Goal: Task Accomplishment & Management: Complete application form

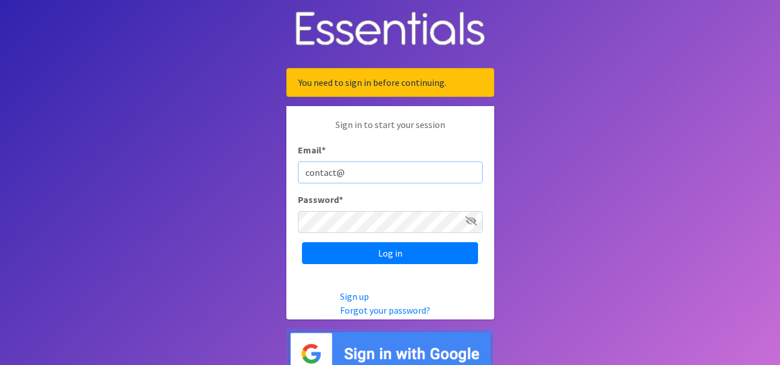
type input "[EMAIL_ADDRESS][DOMAIN_NAME]"
click at [302, 242] on input "Log in" at bounding box center [390, 253] width 176 height 22
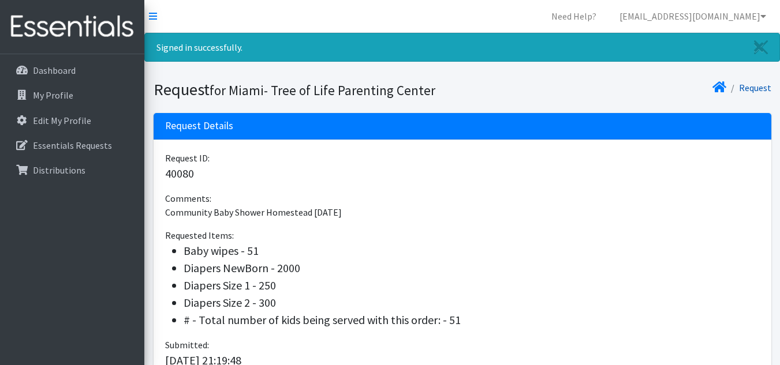
click at [752, 88] on link "Request" at bounding box center [755, 88] width 32 height 12
click at [750, 85] on link "Request" at bounding box center [755, 88] width 32 height 12
click at [80, 148] on p "Essentials Requests" at bounding box center [72, 146] width 79 height 12
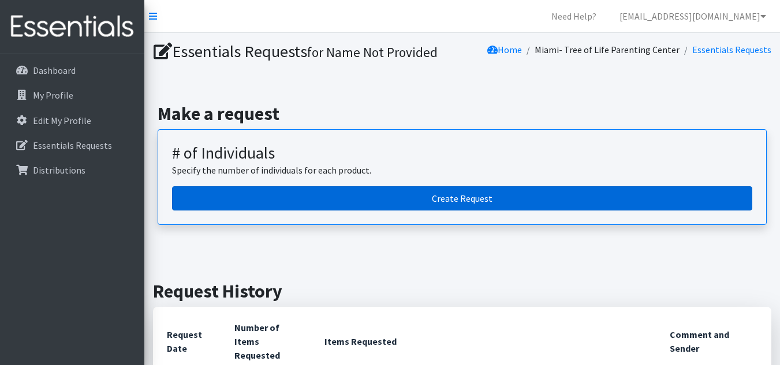
click at [398, 195] on link "Create Request" at bounding box center [462, 198] width 580 height 24
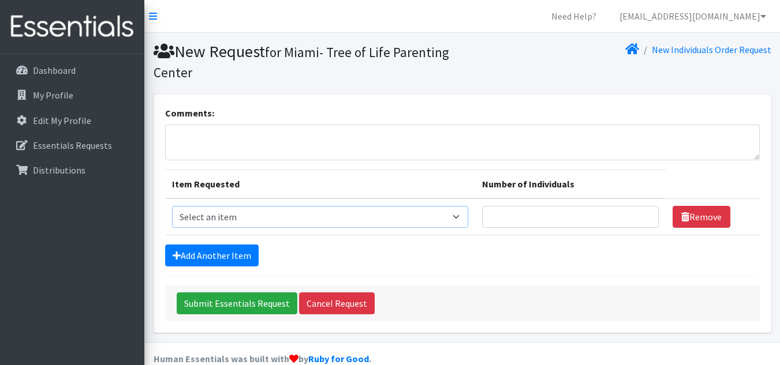
click at [400, 218] on select "Select an item # - Total number of kids being served with this order: Baby wipe…" at bounding box center [320, 217] width 296 height 22
select select "10203"
click at [172, 206] on select "Select an item # - Total number of kids being served with this order: Baby wipe…" at bounding box center [320, 217] width 296 height 22
click at [523, 220] on input "Number of Individuals" at bounding box center [570, 217] width 177 height 22
type input "69"
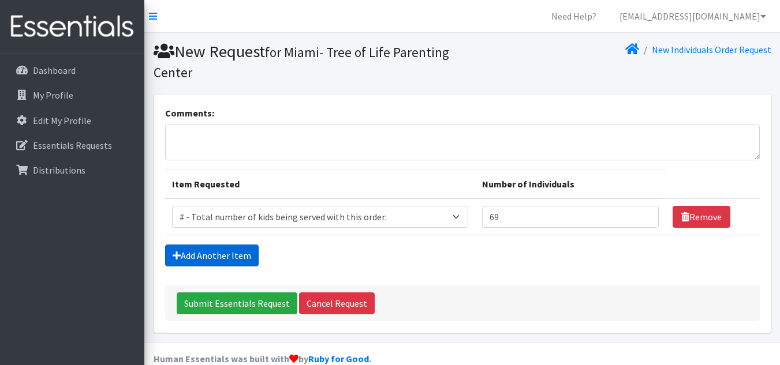
click at [246, 264] on link "Add Another Item" at bounding box center [211, 256] width 93 height 22
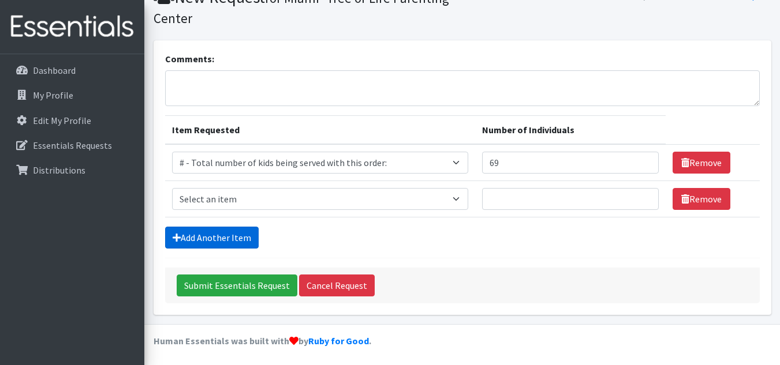
scroll to position [57, 0]
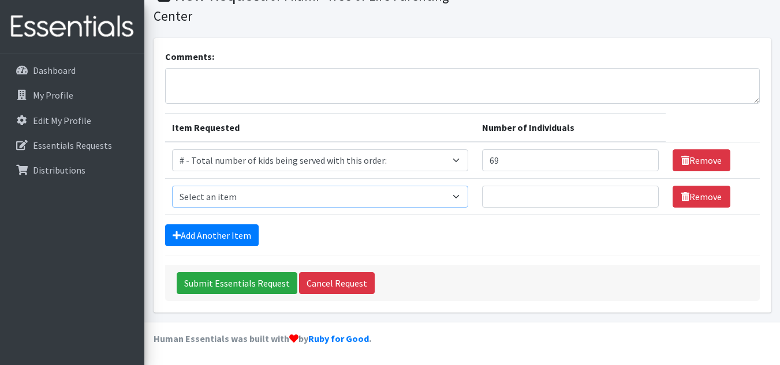
click at [351, 197] on select "Select an item # - Total number of kids being served with this order: Baby wipe…" at bounding box center [320, 197] width 296 height 22
select select "2649"
click at [172, 186] on select "Select an item # - Total number of kids being served with this order: Baby wipe…" at bounding box center [320, 197] width 296 height 22
click at [581, 194] on input "Number of Individuals" at bounding box center [570, 197] width 177 height 22
type input "69"
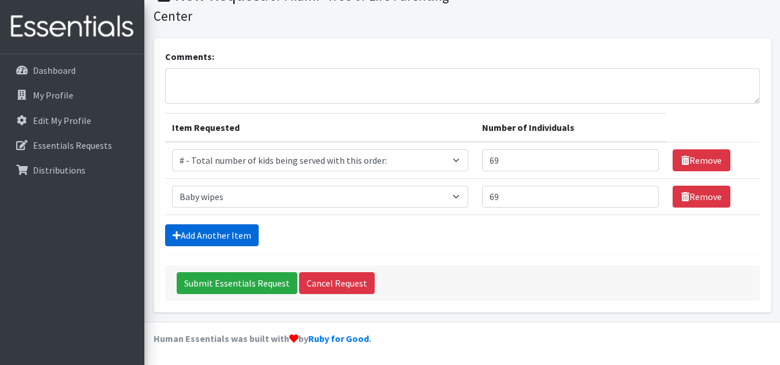
click at [232, 226] on link "Add Another Item" at bounding box center [211, 235] width 93 height 22
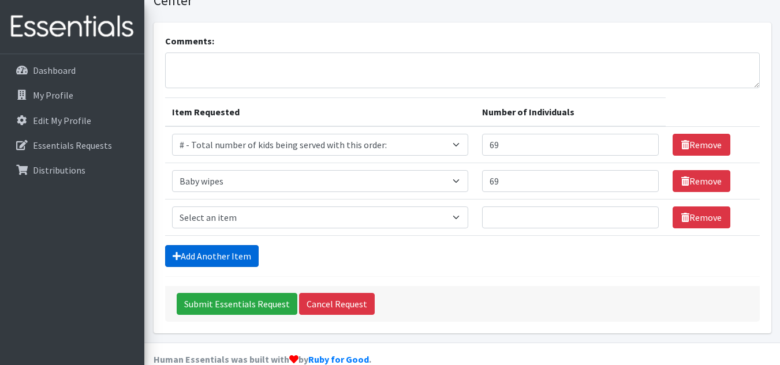
scroll to position [93, 0]
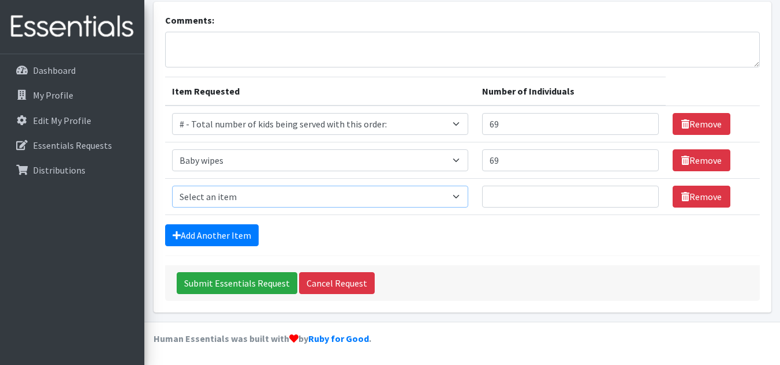
click at [314, 191] on select "Select an item # - Total number of kids being served with this order: Baby wipe…" at bounding box center [320, 197] width 296 height 22
select select "2648"
click at [172, 186] on select "Select an item # - Total number of kids being served with this order: Baby wipe…" at bounding box center [320, 197] width 296 height 22
click at [553, 193] on input "Number of Individuals" at bounding box center [570, 197] width 177 height 22
type input "5"
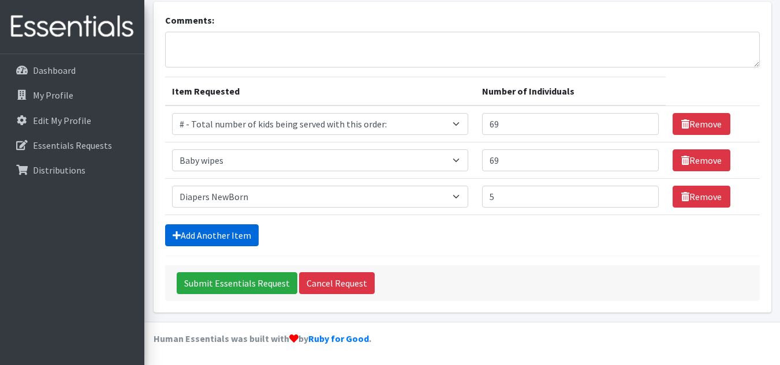
click at [230, 227] on link "Add Another Item" at bounding box center [211, 235] width 93 height 22
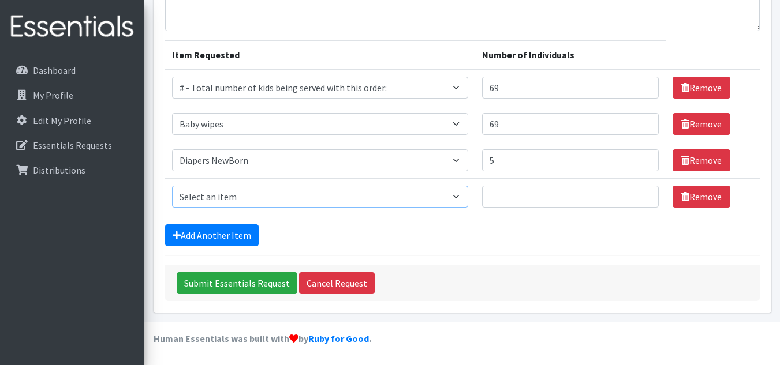
click at [291, 202] on select "Select an item # - Total number of kids being served with this order: Baby wipe…" at bounding box center [320, 197] width 296 height 22
click at [172, 186] on select "Select an item # - Total number of kids being served with this order: Baby wipe…" at bounding box center [320, 197] width 296 height 22
click at [356, 199] on select "Select an item # - Total number of kids being served with this order: Baby wipe…" at bounding box center [320, 197] width 296 height 22
select select "2665"
click at [172, 186] on select "Select an item # - Total number of kids being served with this order: Baby wipe…" at bounding box center [320, 197] width 296 height 22
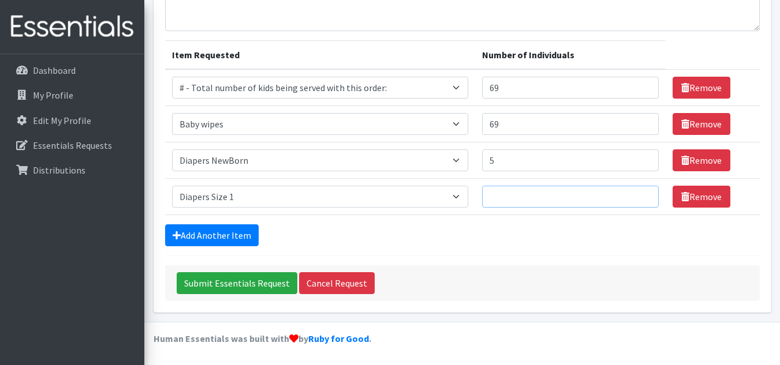
click at [530, 197] on input "Number of Individuals" at bounding box center [570, 197] width 177 height 22
type input "5"
click at [245, 236] on link "Add Another Item" at bounding box center [211, 235] width 93 height 22
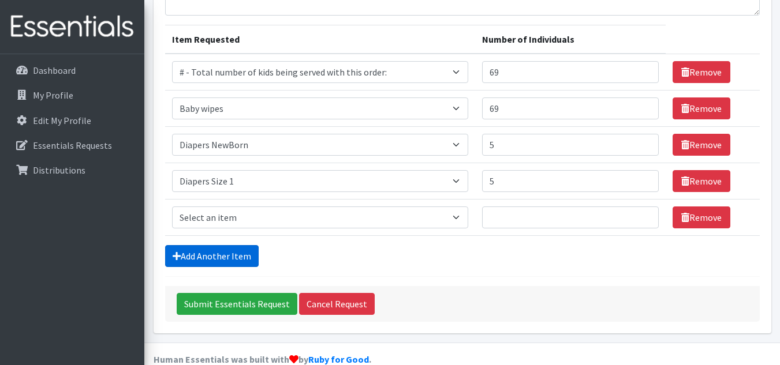
scroll to position [166, 0]
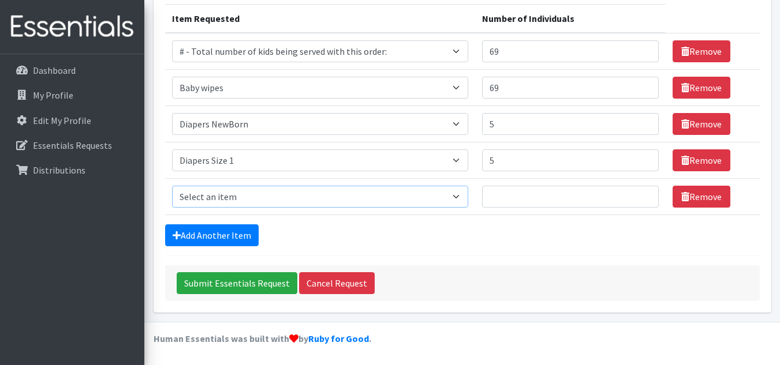
click at [313, 196] on select "Select an item # - Total number of kids being served with this order: Baby wipe…" at bounding box center [320, 197] width 296 height 22
select select "2665"
click at [172, 186] on select "Select an item # - Total number of kids being served with this order: Baby wipe…" at bounding box center [320, 197] width 296 height 22
click at [548, 197] on input "Number of Individuals" at bounding box center [570, 197] width 177 height 22
type input "5"
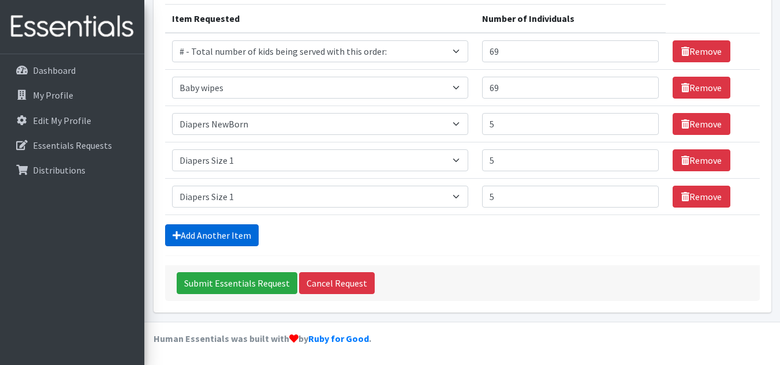
click at [238, 230] on link "Add Another Item" at bounding box center [211, 235] width 93 height 22
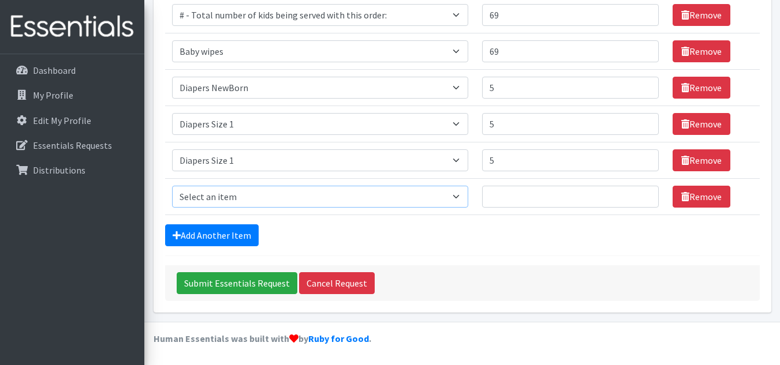
click at [284, 192] on select "Select an item # - Total number of kids being served with this order: Baby wipe…" at bounding box center [320, 197] width 296 height 22
select select "2668"
click at [172, 186] on select "Select an item # - Total number of kids being served with this order: Baby wipe…" at bounding box center [320, 197] width 296 height 22
click at [549, 200] on input "Number of Individuals" at bounding box center [570, 197] width 177 height 22
type input "5"
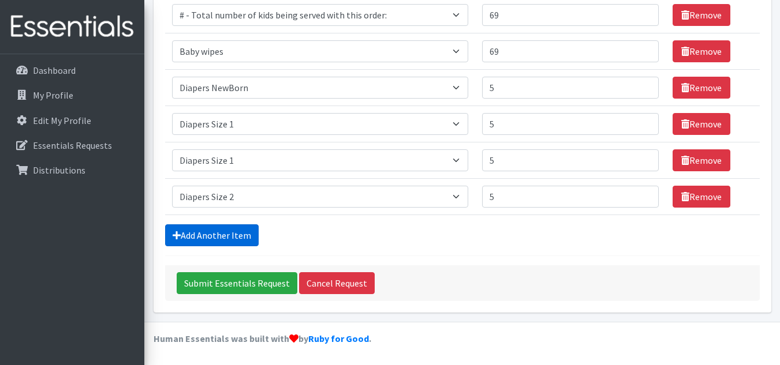
click at [239, 226] on link "Add Another Item" at bounding box center [211, 235] width 93 height 22
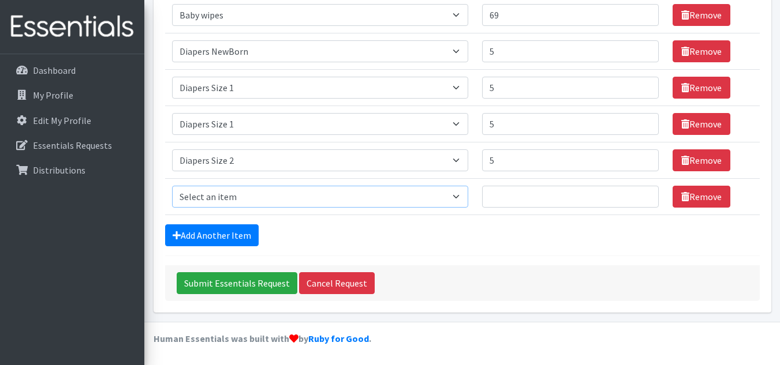
click at [271, 194] on select "Select an item # - Total number of kids being served with this order: Baby wipe…" at bounding box center [320, 197] width 296 height 22
select select "2655"
click at [172, 186] on select "Select an item # - Total number of kids being served with this order: Baby wipe…" at bounding box center [320, 197] width 296 height 22
click at [539, 199] on input "Number of Individuals" at bounding box center [570, 197] width 177 height 22
type input "5"
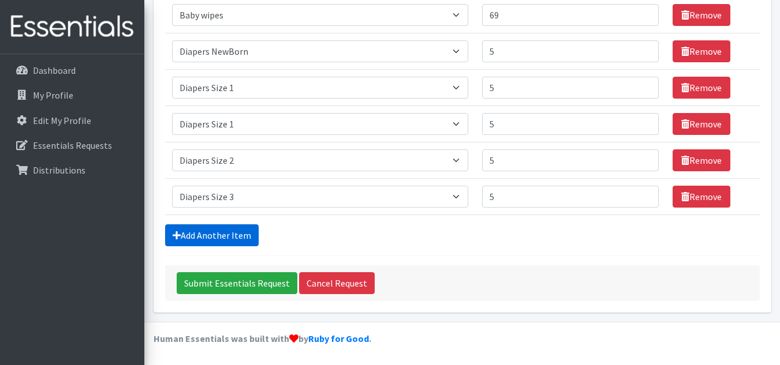
click at [239, 225] on link "Add Another Item" at bounding box center [211, 235] width 93 height 22
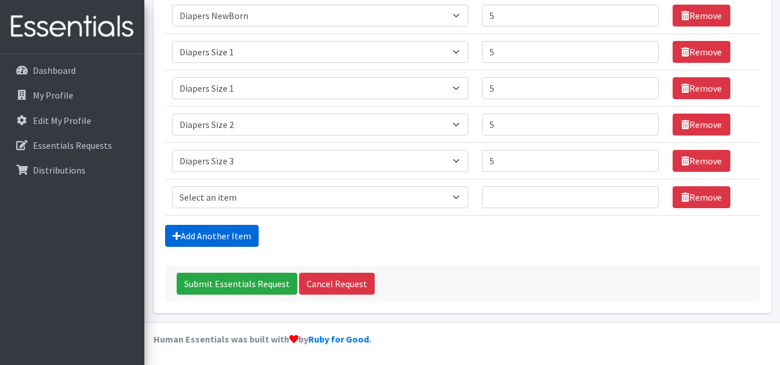
scroll to position [275, 0]
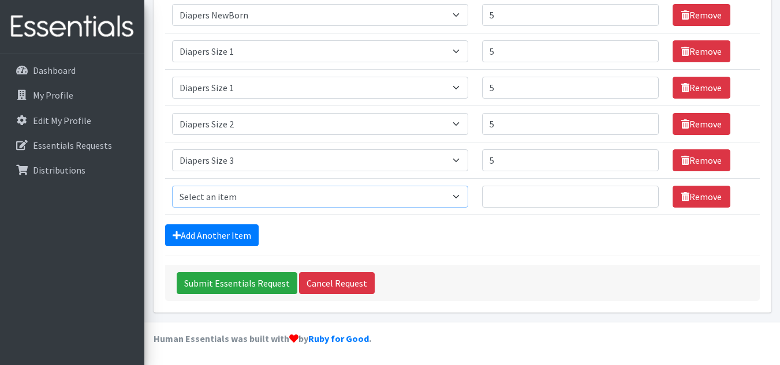
click at [260, 192] on select "Select an item # - Total number of kids being served with this order: Baby wipe…" at bounding box center [320, 197] width 296 height 22
select select "2661"
click at [172, 186] on select "Select an item # - Total number of kids being served with this order: Baby wipe…" at bounding box center [320, 197] width 296 height 22
click at [570, 200] on input "Number of Individuals" at bounding box center [570, 197] width 177 height 22
type input "5"
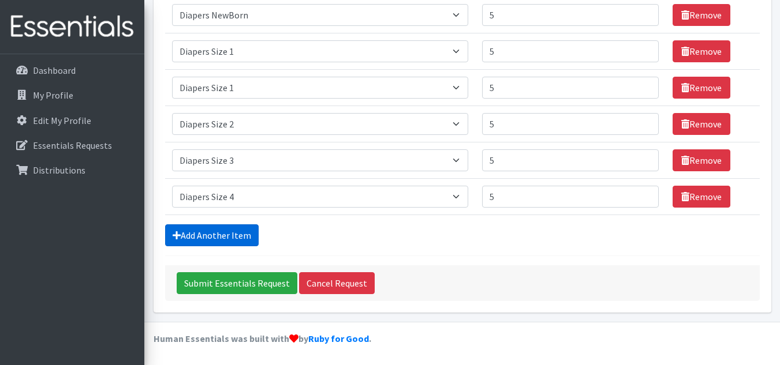
click at [240, 234] on link "Add Another Item" at bounding box center [211, 235] width 93 height 22
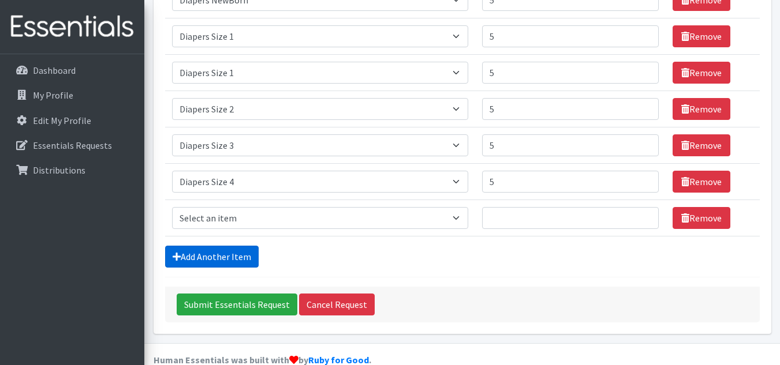
scroll to position [311, 0]
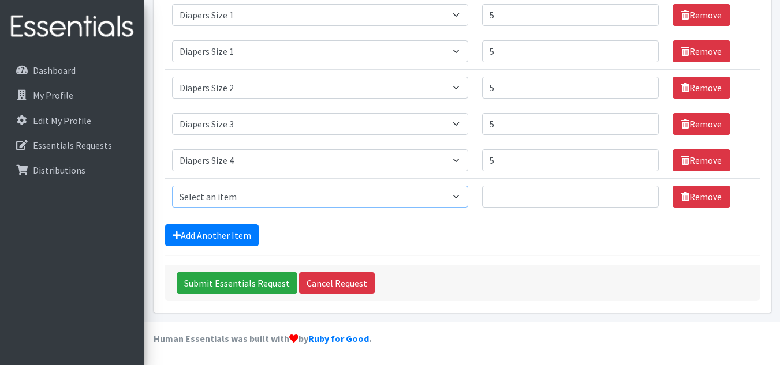
click at [276, 196] on select "Select an item # - Total number of kids being served with this order: Baby wipe…" at bounding box center [320, 197] width 296 height 22
select select "2652"
click at [172, 186] on select "Select an item # - Total number of kids being served with this order: Baby wipe…" at bounding box center [320, 197] width 296 height 22
click at [531, 200] on input "Number of Individuals" at bounding box center [570, 197] width 177 height 22
type input "5"
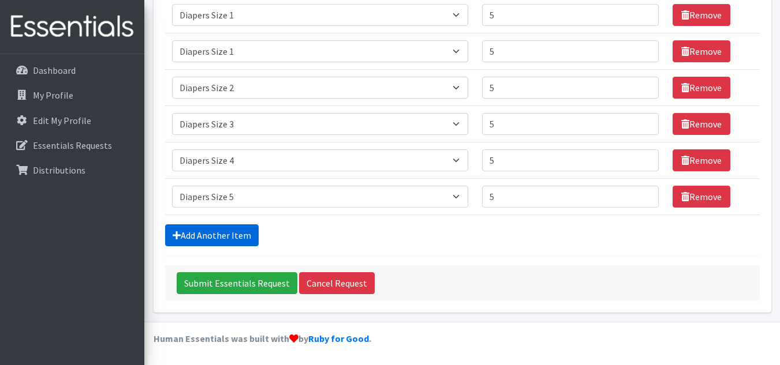
click at [245, 226] on link "Add Another Item" at bounding box center [211, 235] width 93 height 22
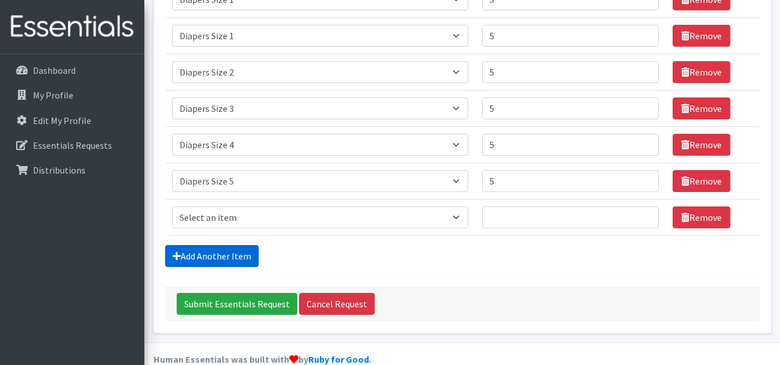
scroll to position [347, 0]
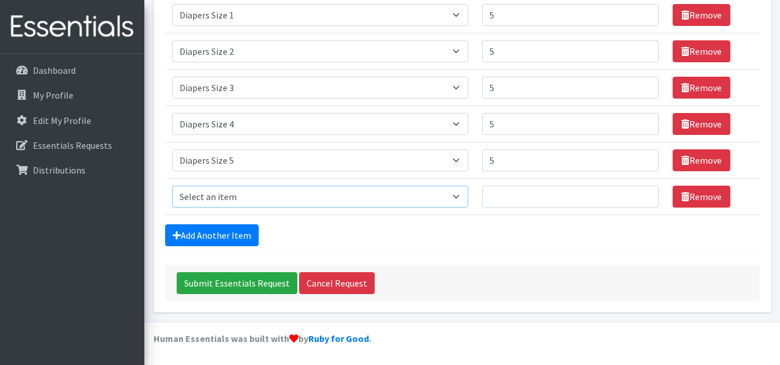
click at [295, 195] on select "Select an item # - Total number of kids being served with this order: Baby wipe…" at bounding box center [320, 197] width 296 height 22
select select "2674"
click at [172, 186] on select "Select an item # - Total number of kids being served with this order: Baby wipe…" at bounding box center [320, 197] width 296 height 22
click at [536, 201] on input "Number of Individuals" at bounding box center [570, 197] width 177 height 22
type input "5"
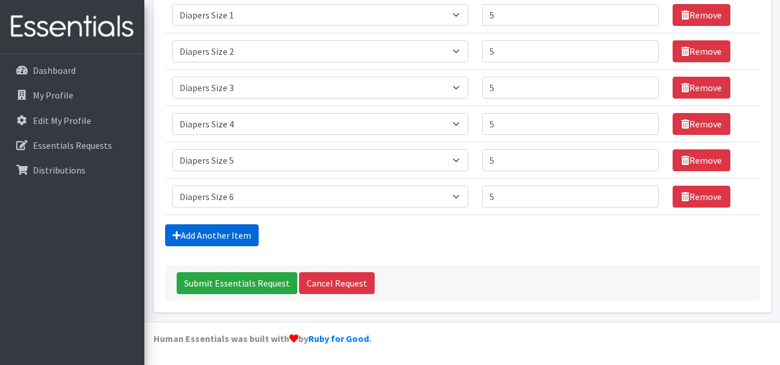
click at [235, 230] on link "Add Another Item" at bounding box center [211, 235] width 93 height 22
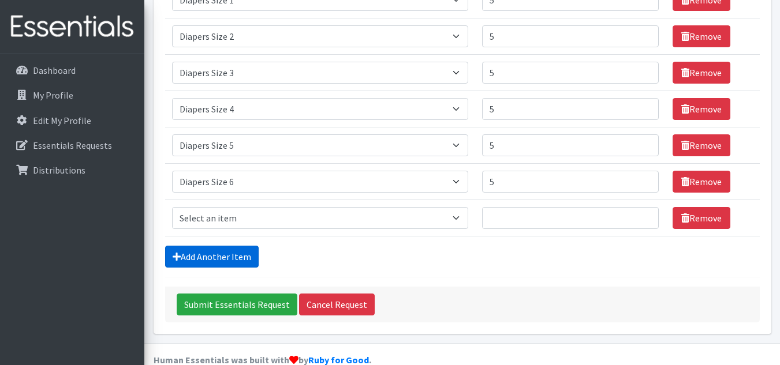
scroll to position [384, 0]
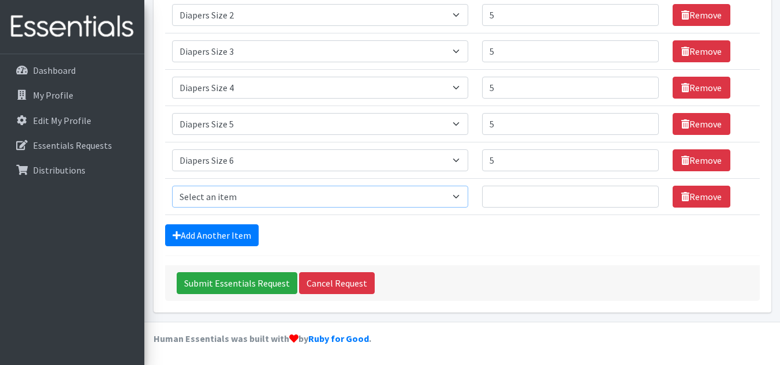
click at [298, 194] on select "Select an item # - Total number of kids being served with this order: Baby wipe…" at bounding box center [320, 197] width 296 height 22
select select "12644"
click at [172, 186] on select "Select an item # - Total number of kids being served with this order: Baby wipe…" at bounding box center [320, 197] width 296 height 22
click at [558, 196] on input "Number of Individuals" at bounding box center [570, 197] width 177 height 22
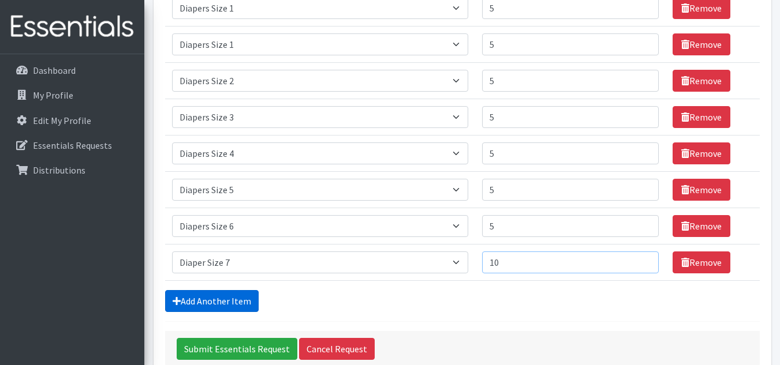
type input "10"
click at [245, 298] on link "Add Another Item" at bounding box center [211, 301] width 93 height 22
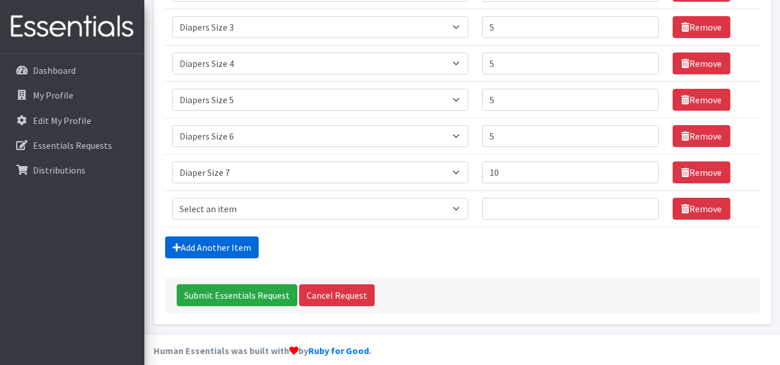
scroll to position [420, 0]
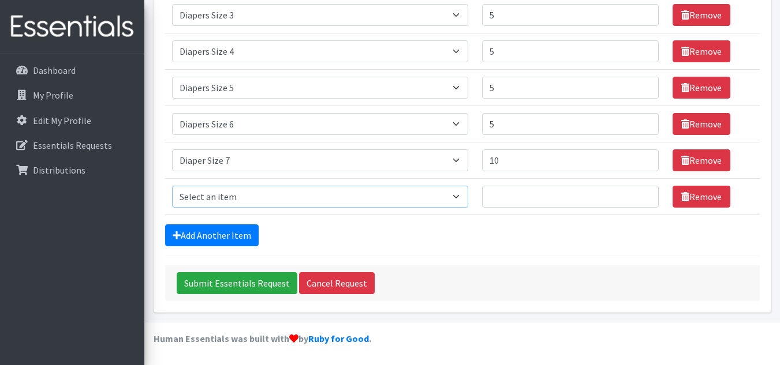
click at [305, 199] on select "Select an item # - Total number of kids being served with this order: Baby wipe…" at bounding box center [320, 197] width 296 height 22
select select "2644"
click at [172, 186] on select "Select an item # - Total number of kids being served with this order: Baby wipe…" at bounding box center [320, 197] width 296 height 22
click at [521, 196] on input "Number of Individuals" at bounding box center [570, 197] width 177 height 22
type input "5"
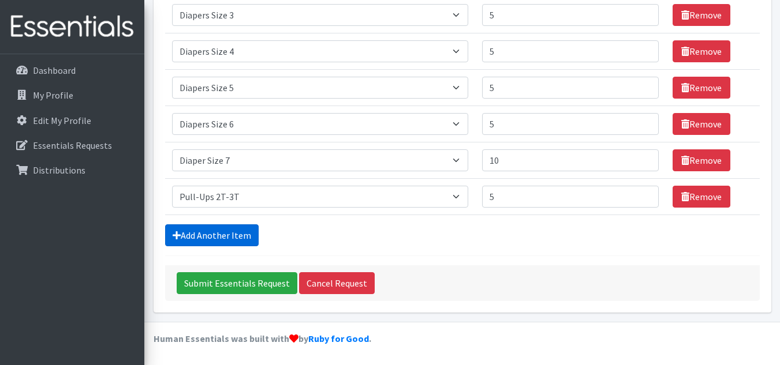
click at [240, 229] on link "Add Another Item" at bounding box center [211, 235] width 93 height 22
click at [310, 201] on select "Select an item # - Total number of kids being served with this order: Baby wipe…" at bounding box center [320, 197] width 296 height 22
select select "2679"
click at [172, 186] on select "Select an item # - Total number of kids being served with this order: Baby wipe…" at bounding box center [320, 197] width 296 height 22
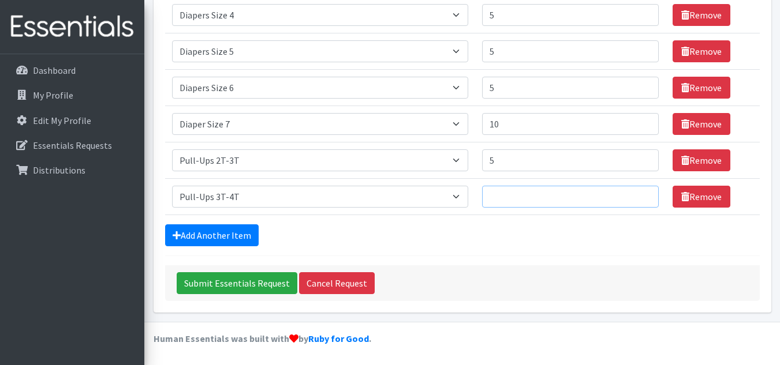
click at [527, 200] on input "Number of Individuals" at bounding box center [570, 197] width 177 height 22
type input "5"
click at [238, 231] on link "Add Another Item" at bounding box center [211, 235] width 93 height 22
click at [312, 198] on select "Select an item # - Total number of kids being served with this order: Baby wipe…" at bounding box center [320, 197] width 296 height 22
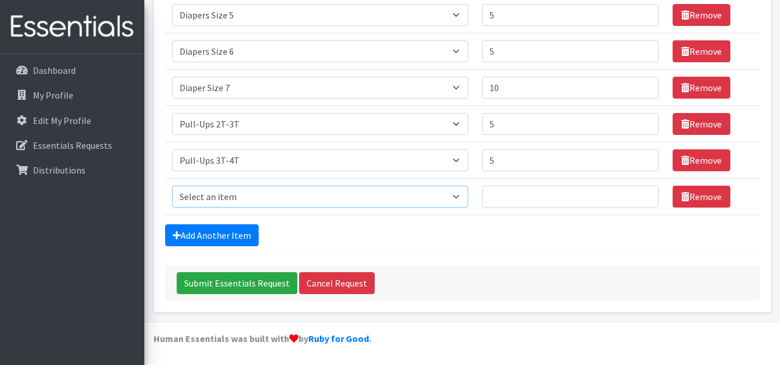
select select "2680"
click at [172, 186] on select "Select an item # - Total number of kids being served with this order: Baby wipe…" at bounding box center [320, 197] width 296 height 22
click at [540, 194] on input "Number of Individuals" at bounding box center [570, 197] width 177 height 22
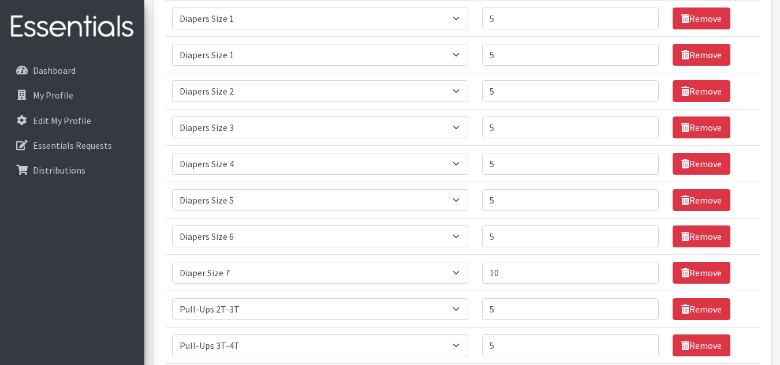
scroll to position [307, 0]
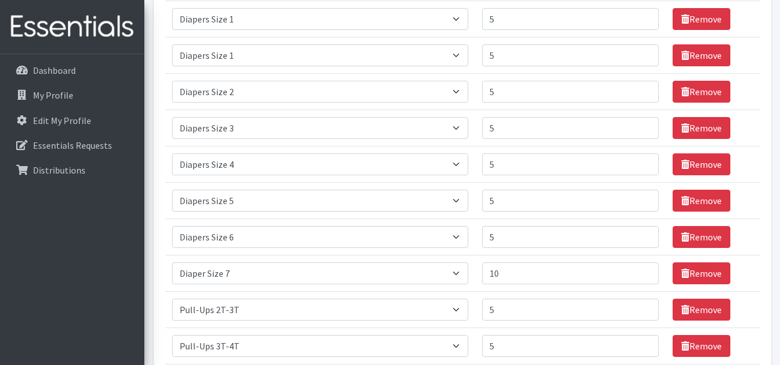
type input "5"
click at [544, 55] on input "5" at bounding box center [570, 55] width 177 height 22
type input "6"
click at [534, 163] on input "5" at bounding box center [570, 165] width 177 height 22
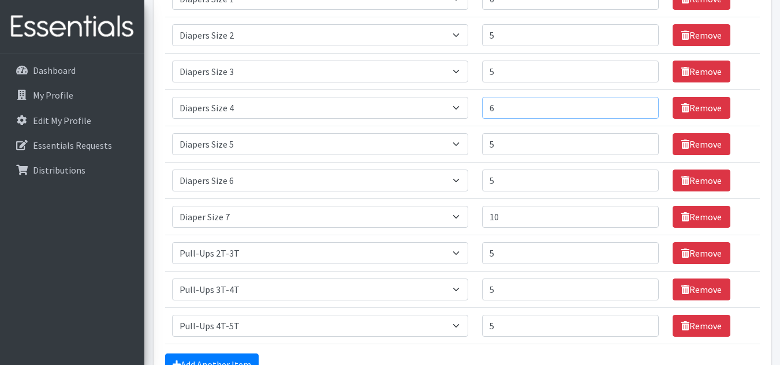
scroll to position [366, 0]
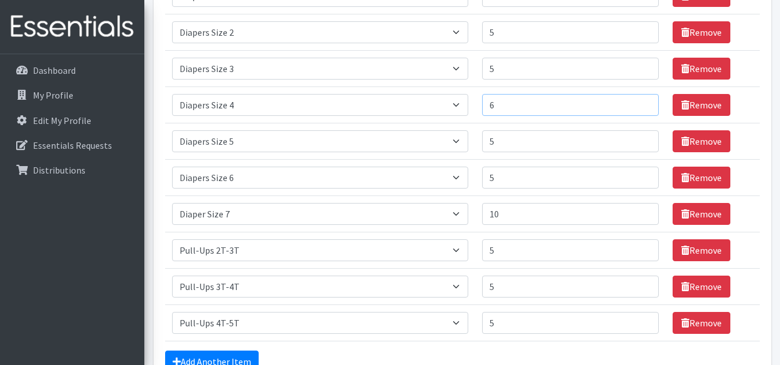
type input "6"
click at [537, 174] on input "5" at bounding box center [570, 178] width 177 height 22
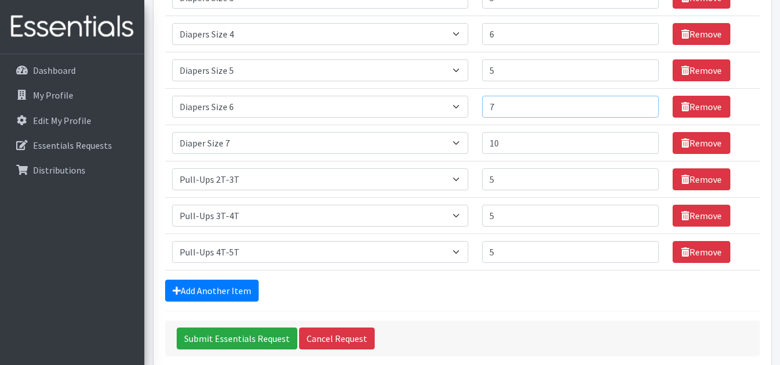
scroll to position [493, 0]
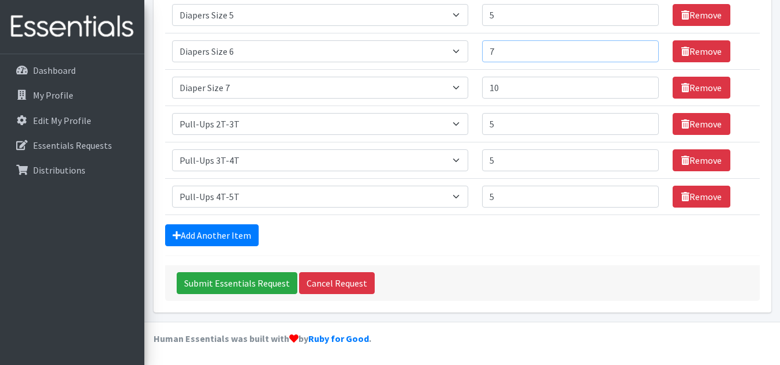
type input "7"
click at [249, 278] on input "Submit Essentials Request" at bounding box center [237, 283] width 121 height 22
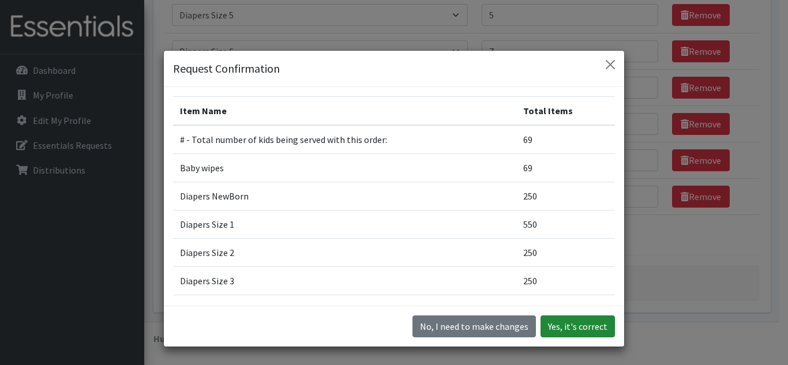
click at [574, 317] on button "Yes, it's correct" at bounding box center [578, 327] width 74 height 22
